Goal: Information Seeking & Learning: Learn about a topic

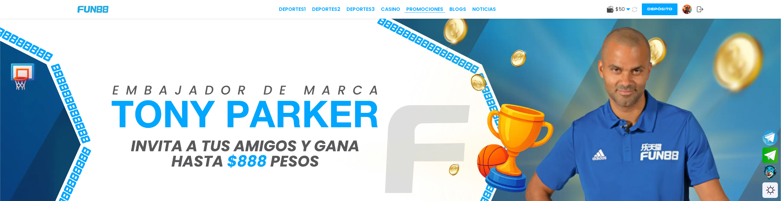
click at [428, 10] on link "Promociones" at bounding box center [424, 9] width 37 height 7
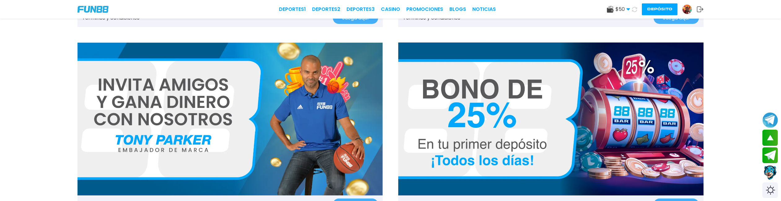
scroll to position [425, 0]
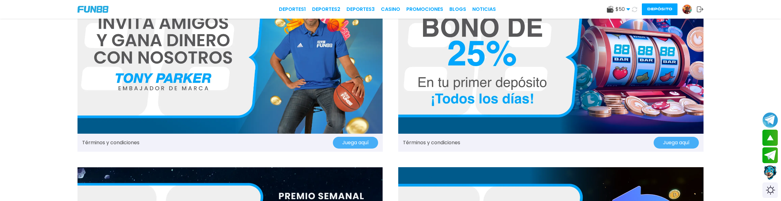
click at [272, 91] on img at bounding box center [229, 57] width 305 height 153
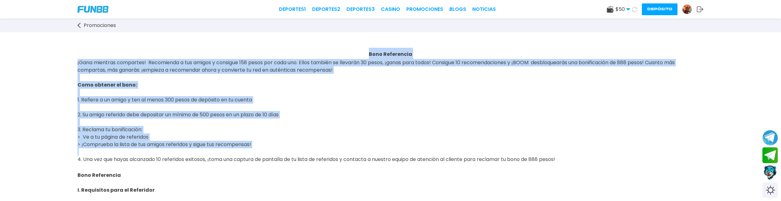
drag, startPoint x: 58, startPoint y: 50, endPoint x: 270, endPoint y: 146, distance: 233.0
drag, startPoint x: 217, startPoint y: 44, endPoint x: 206, endPoint y: 67, distance: 25.8
drag, startPoint x: 335, startPoint y: 102, endPoint x: 331, endPoint y: 104, distance: 4.5
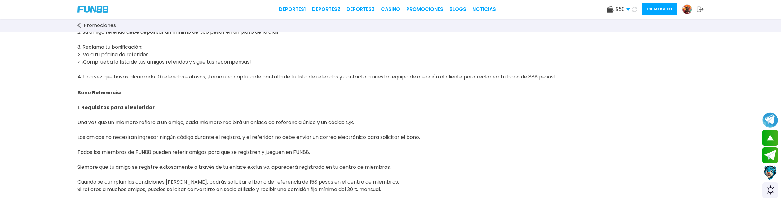
scroll to position [99, 0]
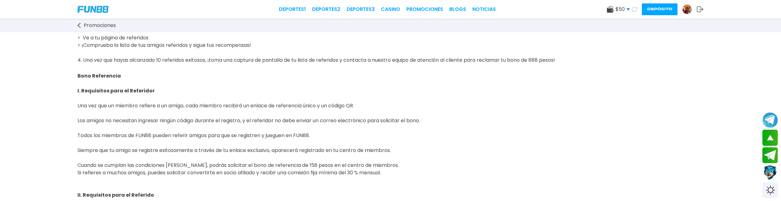
drag, startPoint x: 88, startPoint y: 59, endPoint x: 638, endPoint y: 58, distance: 550.3
click at [638, 58] on p "Como obtener el bono: 1. Refiere a un amigo y ten al menos 300 pesos de depósit…" at bounding box center [390, 135] width 626 height 321
click at [510, 100] on p "Como obtener el bono: 1. Refiere a un amigo y ten al menos 300 pesos de depósit…" at bounding box center [390, 135] width 626 height 321
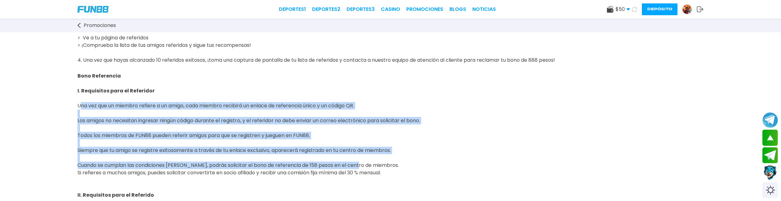
drag, startPoint x: 70, startPoint y: 104, endPoint x: 365, endPoint y: 156, distance: 299.9
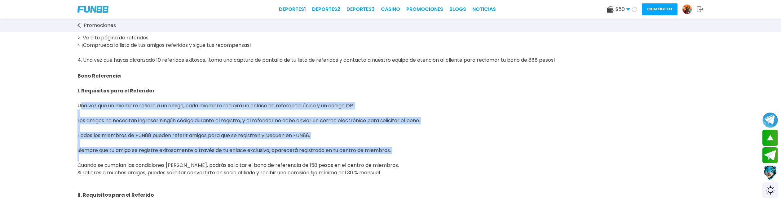
click at [434, 145] on p "Como obtener el bono: 1. Refiere a un amigo y ten al menos 300 pesos de depósit…" at bounding box center [390, 135] width 626 height 321
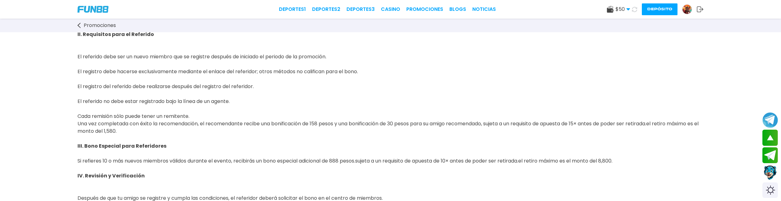
scroll to position [264, 0]
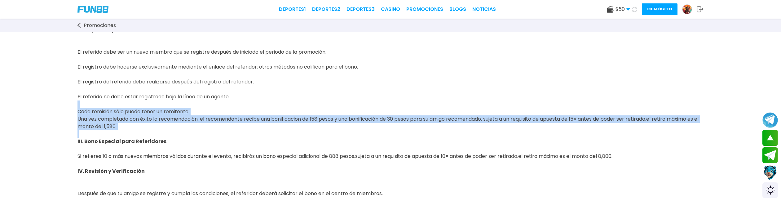
drag, startPoint x: 74, startPoint y: 106, endPoint x: 164, endPoint y: 130, distance: 93.0
click at [164, 130] on div "Bono Referencia ¡Gana mientras compartes! Recomienda a tus amigos y consigue 15…" at bounding box center [390, 64] width 781 height 593
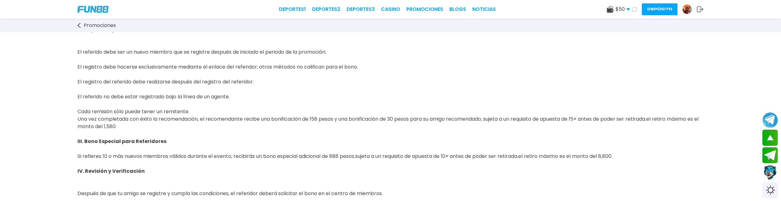
click at [283, 142] on p "III. Bono Especial para Referidores Si refieres 10 o más nuevos miembros válido…" at bounding box center [390, 145] width 626 height 30
click at [171, 159] on span "III. Bono Especial para Referidores Si refieres 10 o más nuevos miembros válido…" at bounding box center [215, 144] width 277 height 29
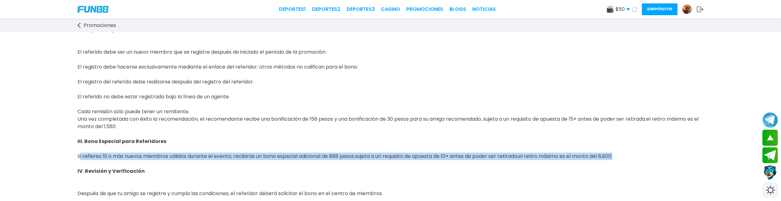
click at [171, 159] on span "III. Bono Especial para Referidores Si refieres 10 o más nuevos miembros válido…" at bounding box center [215, 144] width 277 height 29
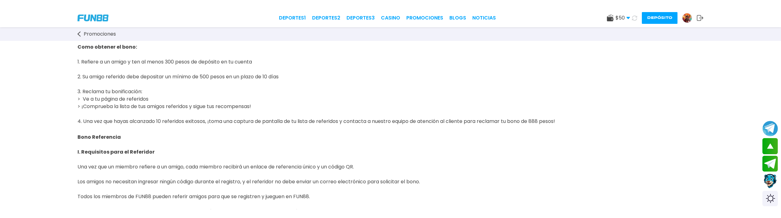
scroll to position [0, 0]
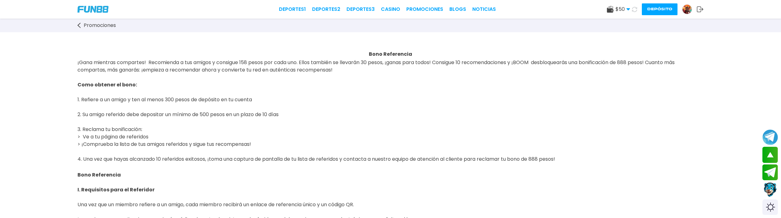
drag, startPoint x: 98, startPoint y: 22, endPoint x: 100, endPoint y: 28, distance: 6.7
click at [98, 22] on span "Promociones" at bounding box center [100, 25] width 32 height 7
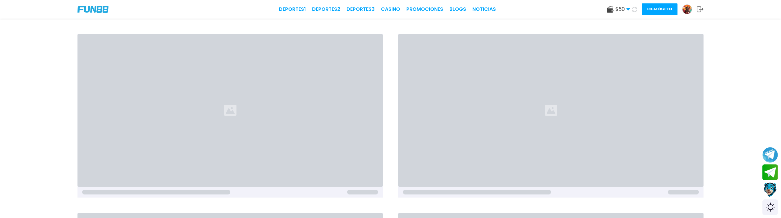
click at [317, 134] on div at bounding box center [229, 110] width 305 height 153
